Goal: Transaction & Acquisition: Subscribe to service/newsletter

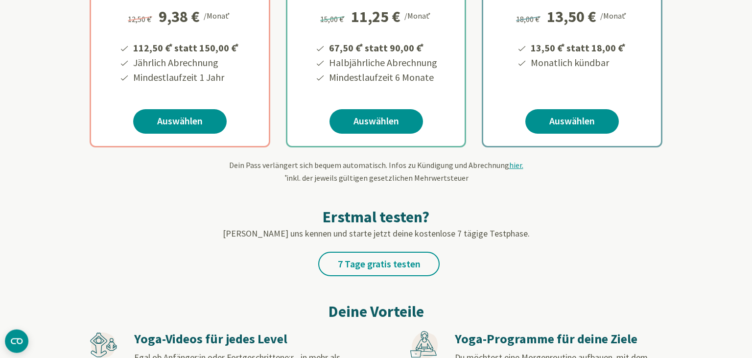
scroll to position [207, 0]
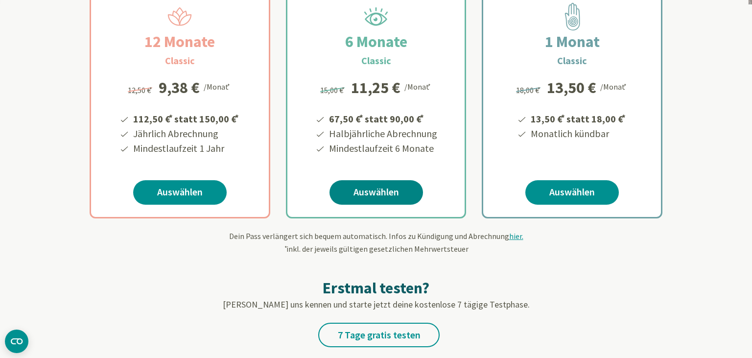
click at [375, 189] on link "Auswählen" at bounding box center [376, 192] width 94 height 24
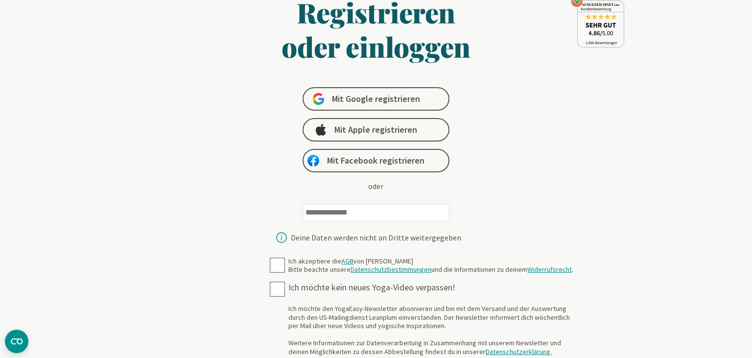
scroll to position [51, 0]
